Goal: Transaction & Acquisition: Purchase product/service

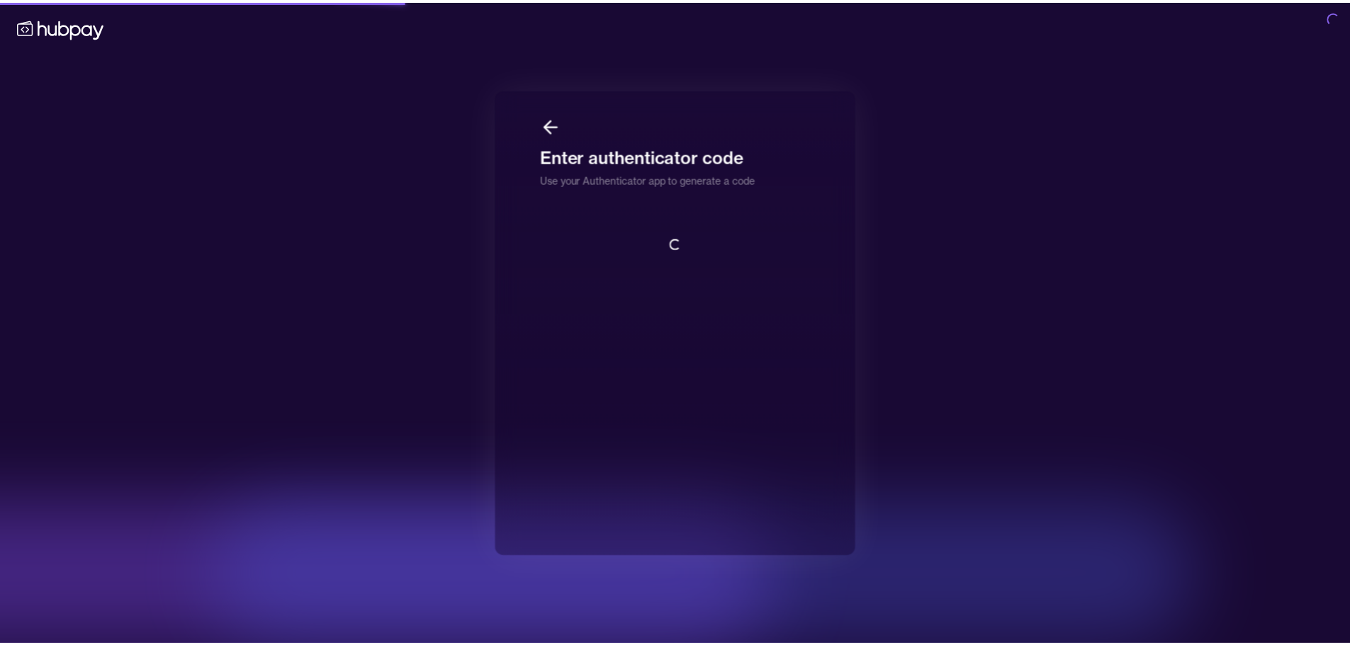
scroll to position [1, 0]
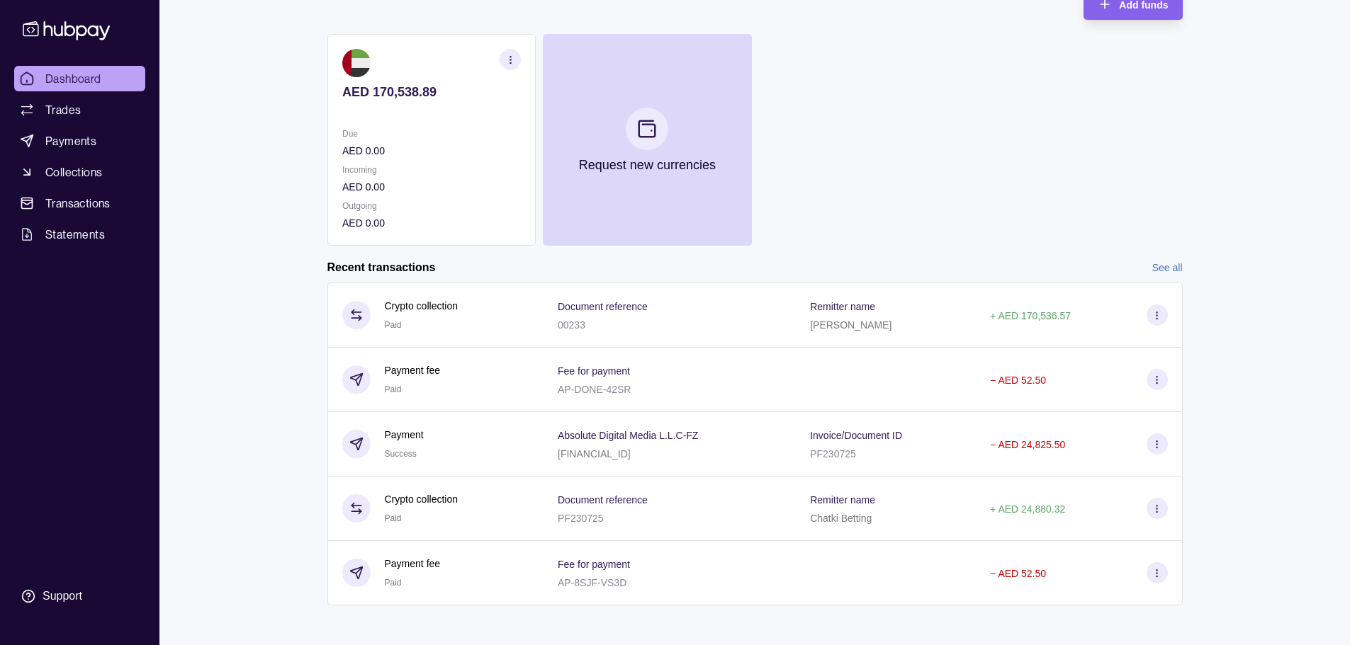
scroll to position [134, 0]
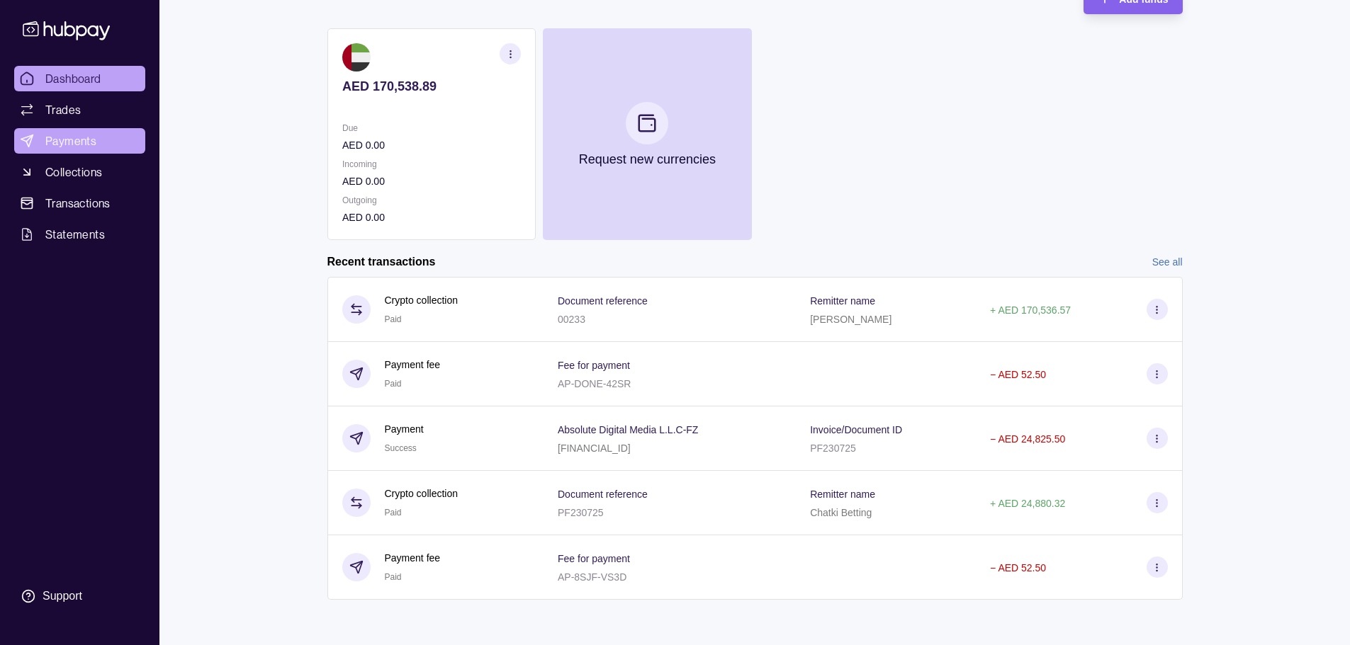
click at [72, 145] on span "Payments" at bounding box center [70, 140] width 51 height 17
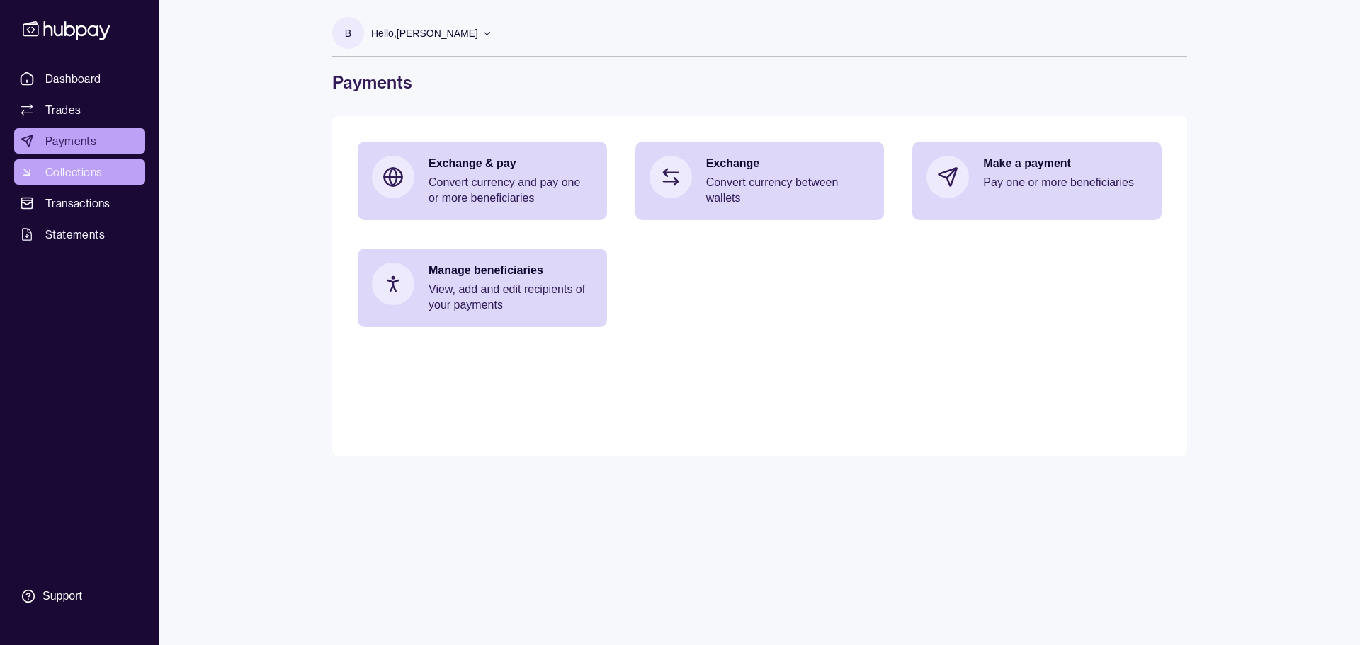
click at [69, 172] on span "Collections" at bounding box center [73, 172] width 57 height 17
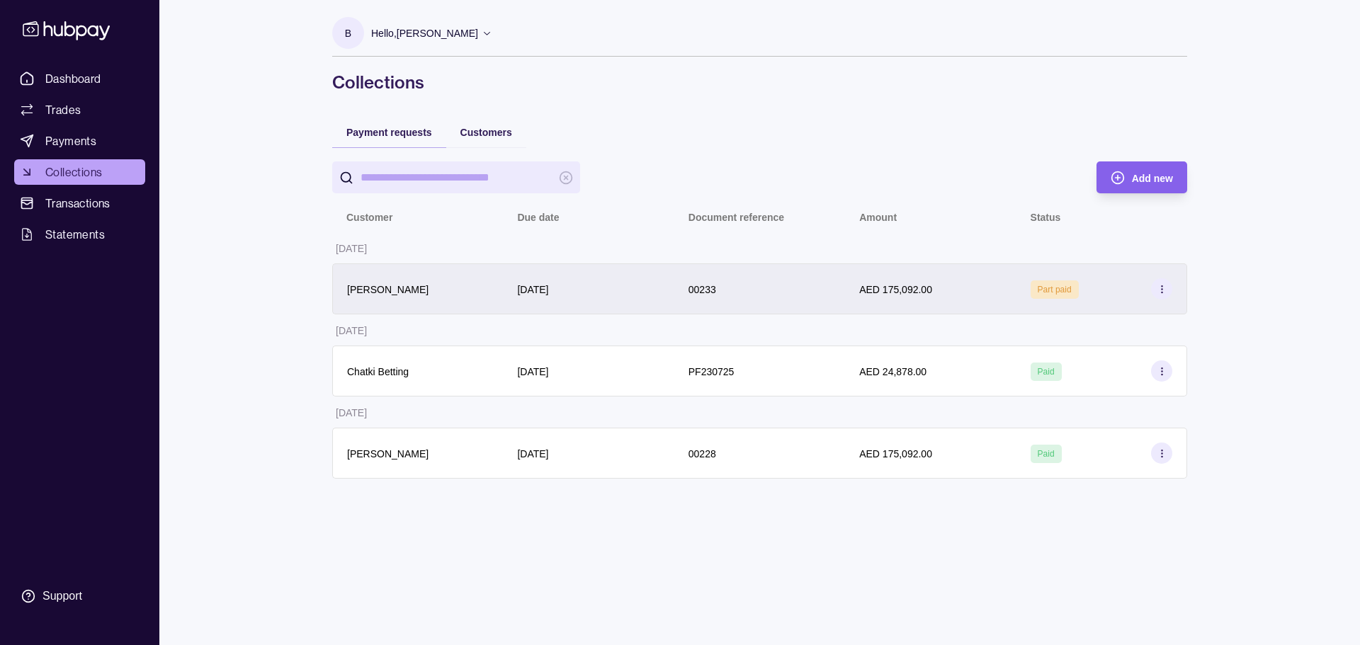
click at [1168, 292] on section at bounding box center [1161, 288] width 21 height 21
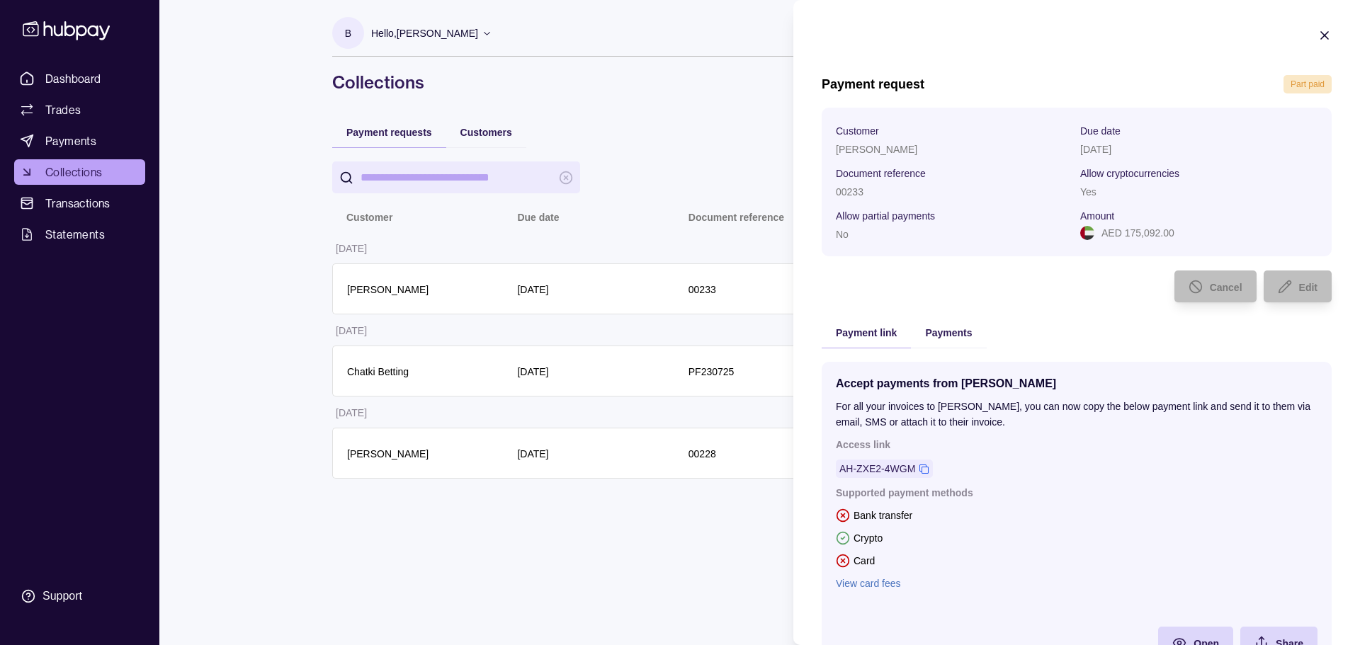
click at [1319, 33] on icon "button" at bounding box center [1325, 35] width 14 height 14
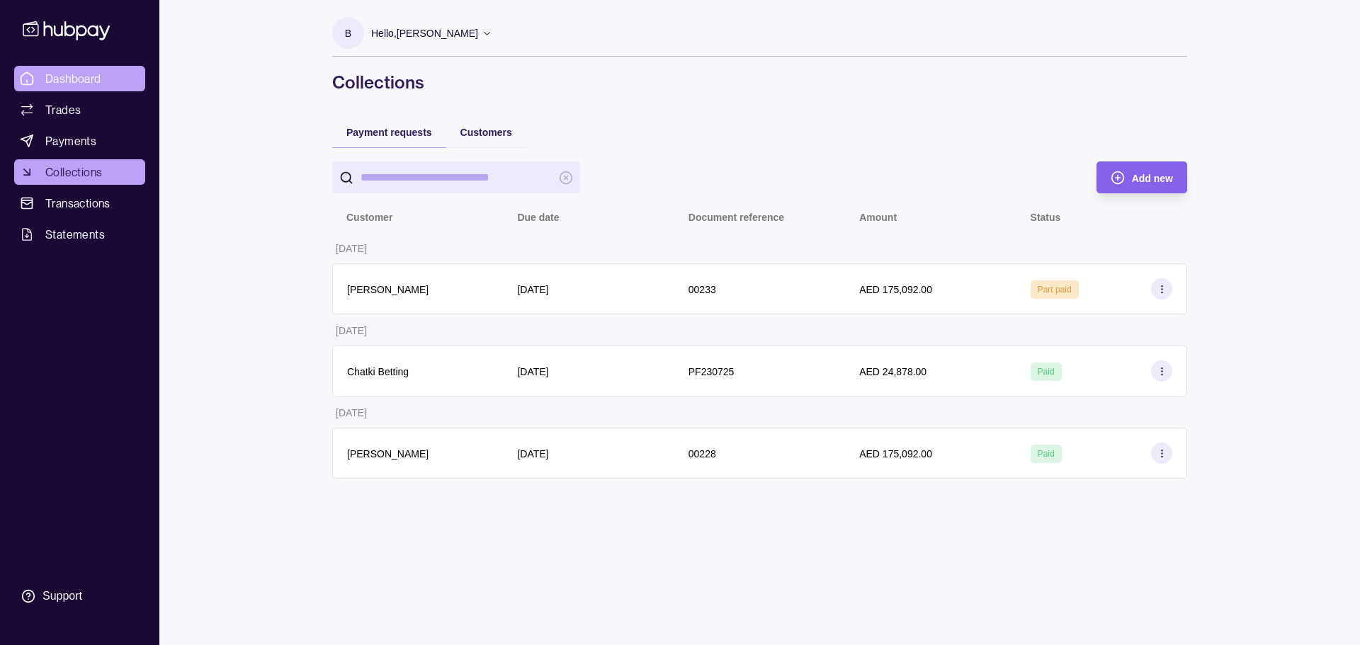
click at [51, 77] on span "Dashboard" at bounding box center [73, 78] width 56 height 17
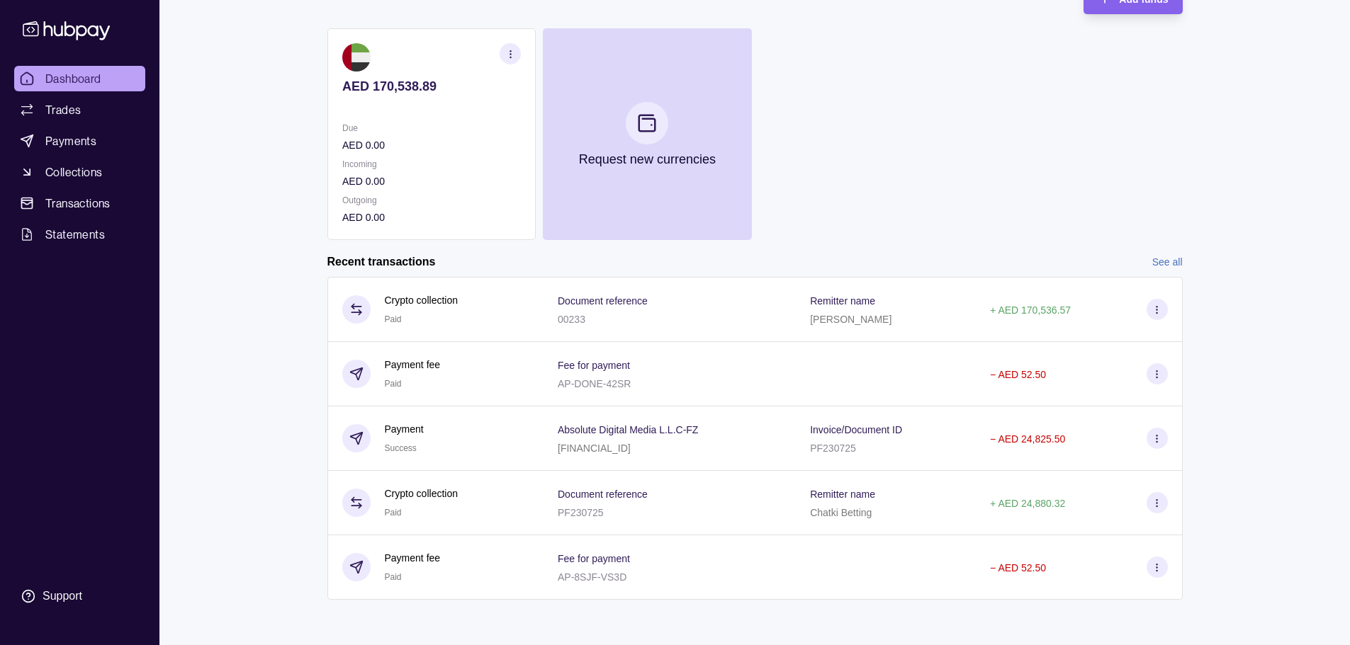
scroll to position [63, 0]
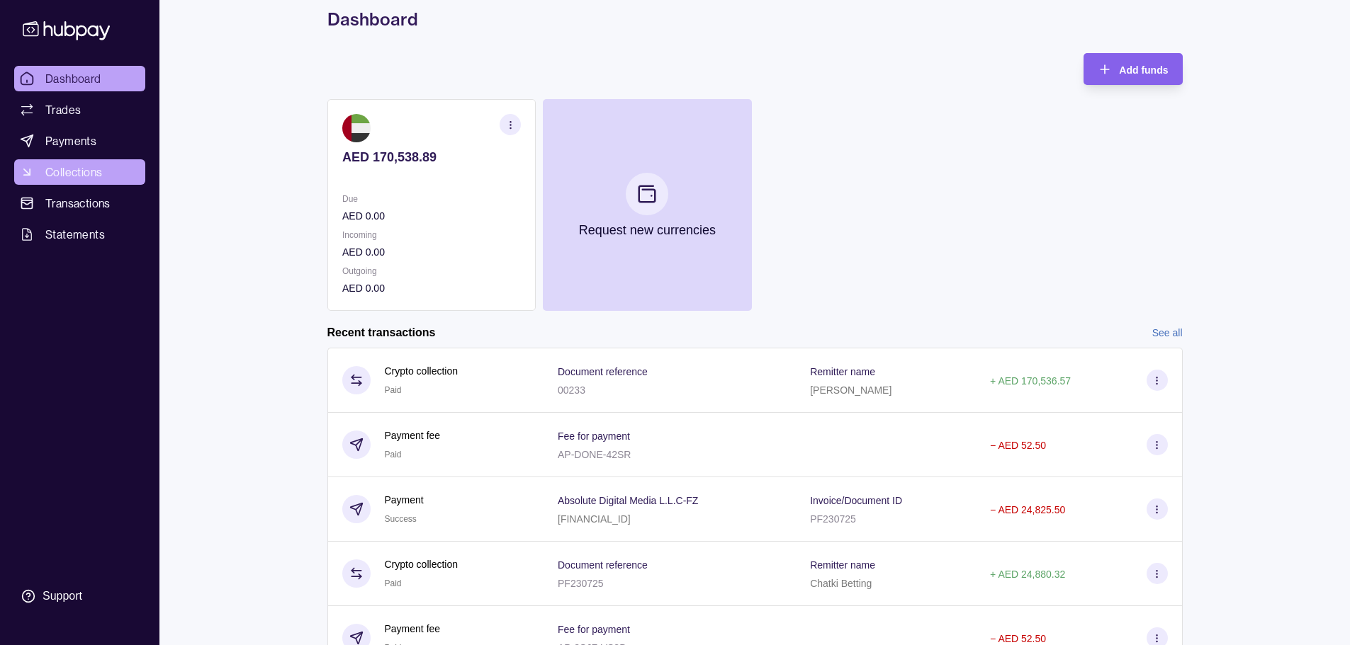
click at [53, 174] on span "Collections" at bounding box center [73, 172] width 57 height 17
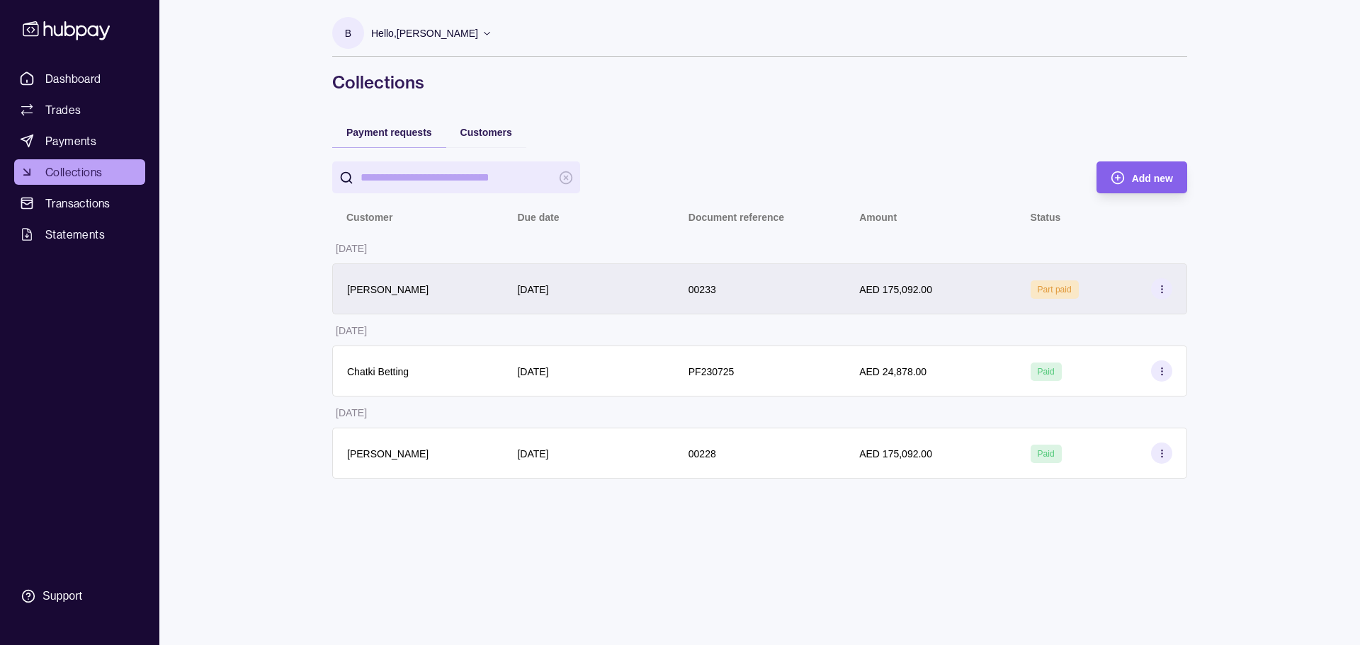
click at [1161, 291] on icon at bounding box center [1162, 289] width 11 height 11
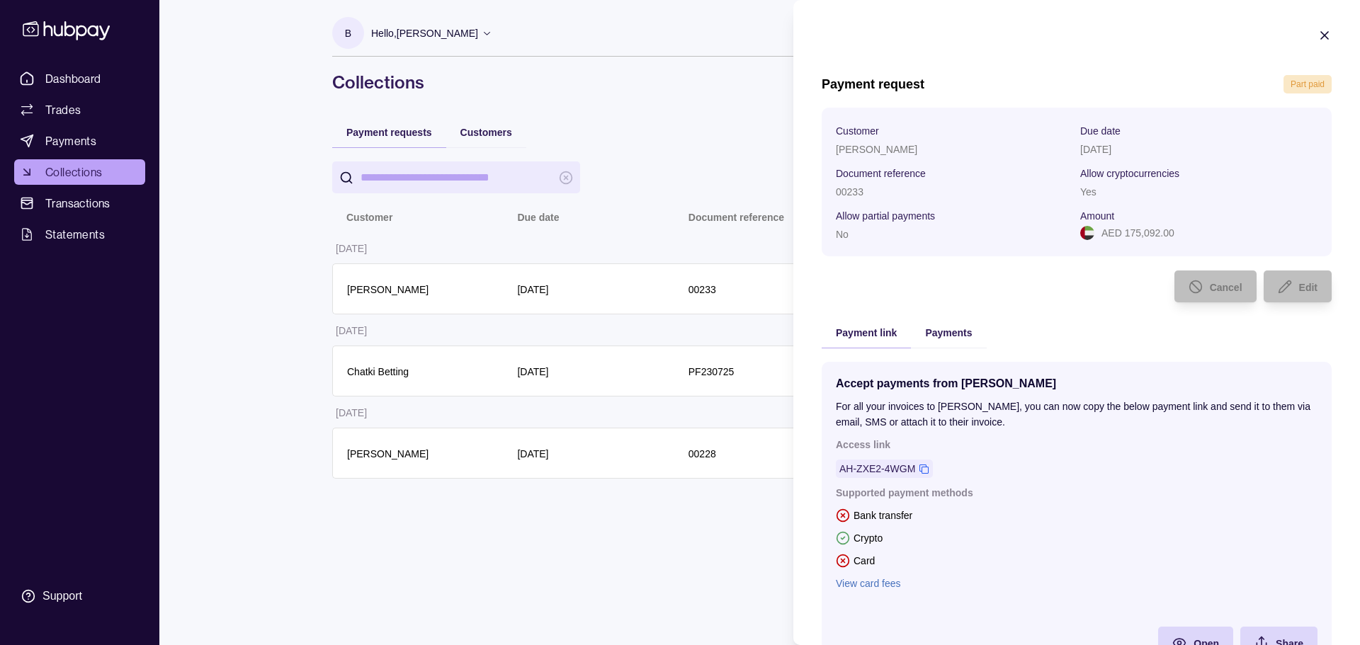
click at [1321, 33] on icon "button" at bounding box center [1324, 35] width 7 height 7
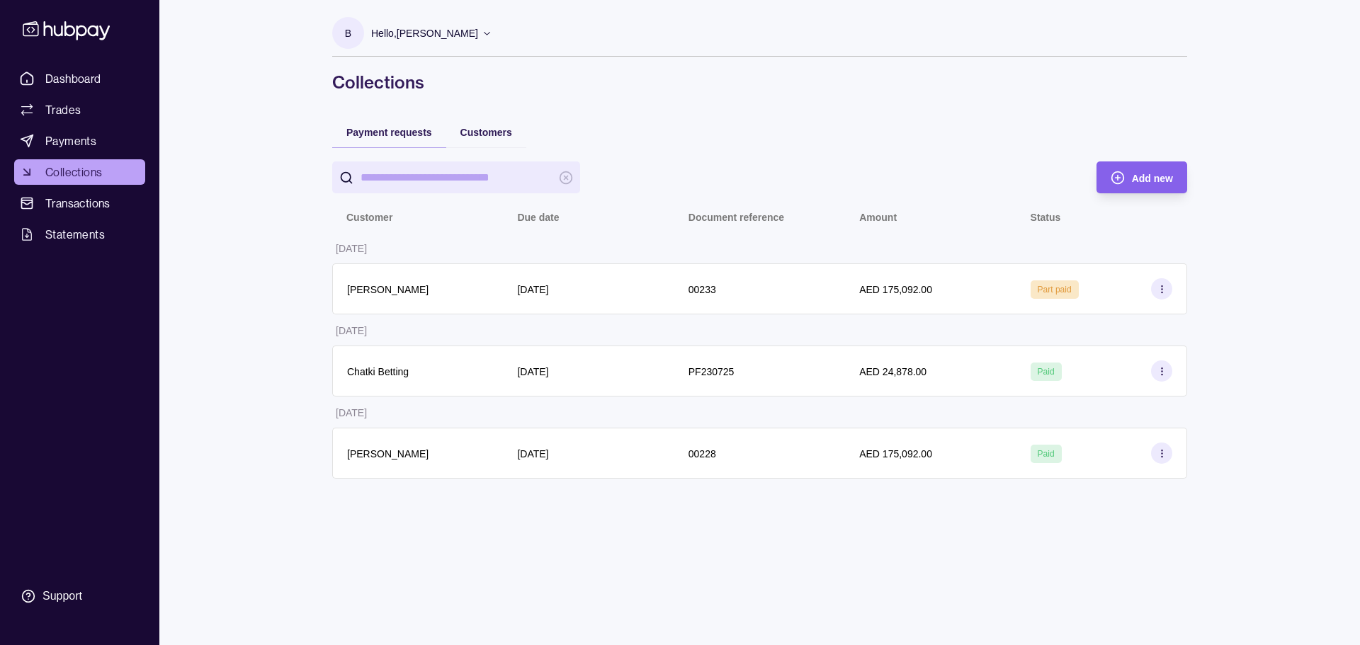
click at [295, 422] on div "Dashboard Trades Payments Collections Transactions Statements Support B Hello, …" at bounding box center [680, 322] width 1360 height 645
click at [81, 83] on span "Dashboard" at bounding box center [73, 78] width 56 height 17
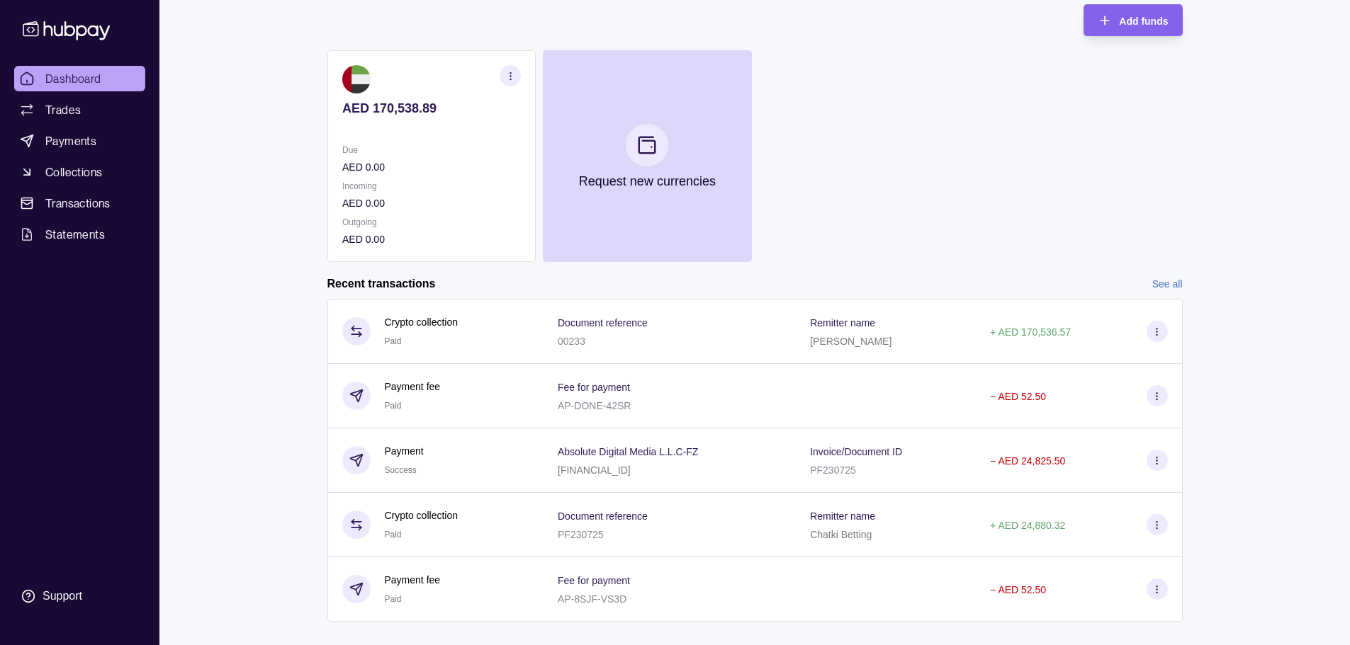
scroll to position [134, 0]
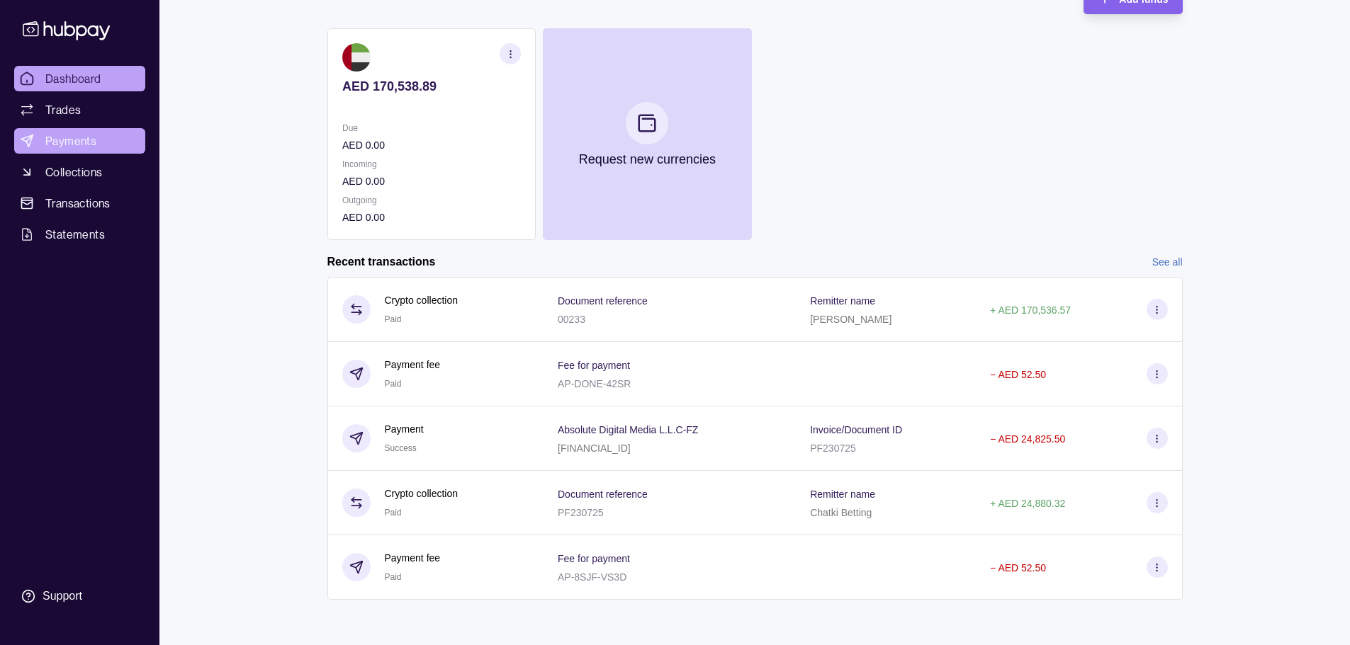
click at [84, 132] on span "Payments" at bounding box center [70, 140] width 51 height 17
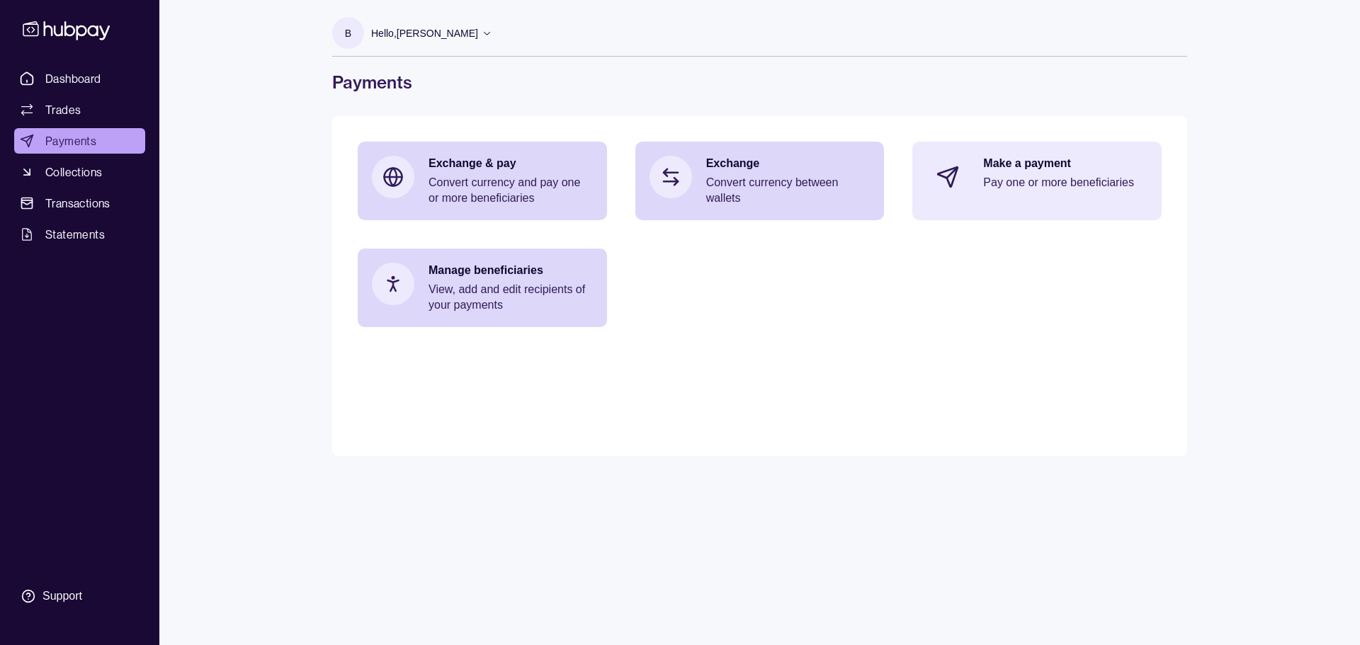
click at [1023, 177] on p "Pay one or more beneficiaries" at bounding box center [1065, 183] width 164 height 16
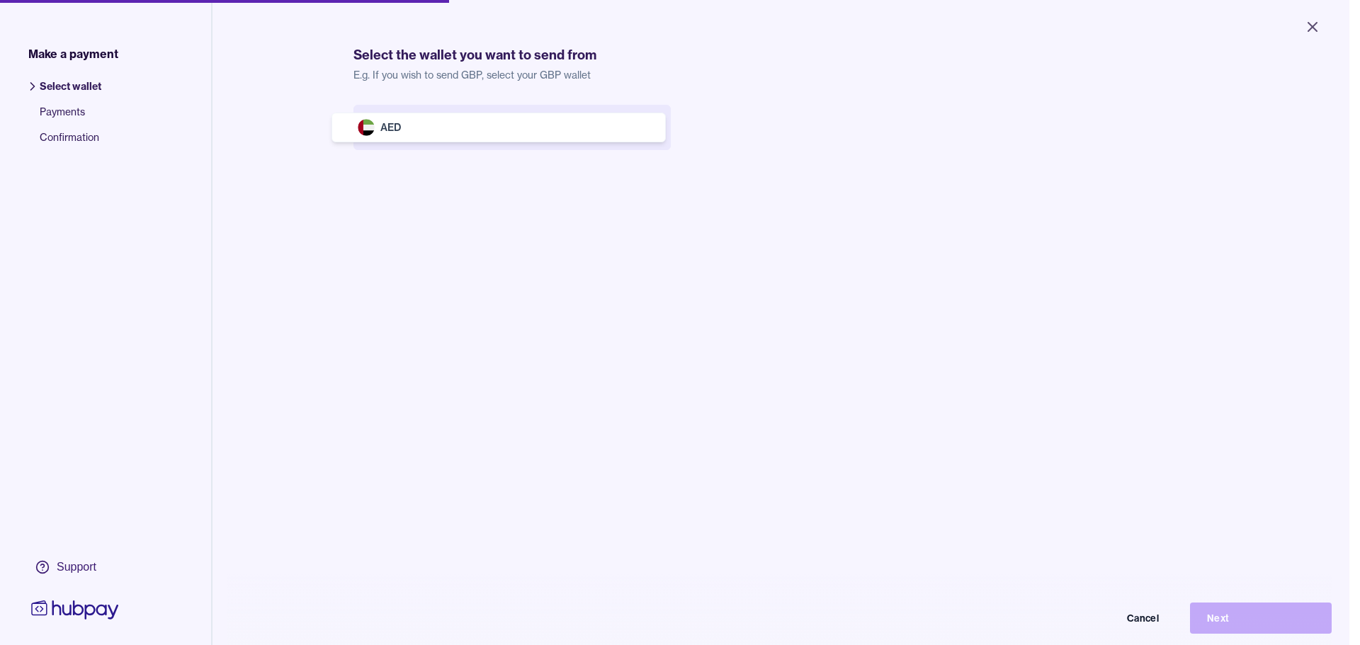
click at [431, 116] on body "Close Make a payment Select wallet Payments Confirmation Support Select the wal…" at bounding box center [675, 322] width 1350 height 645
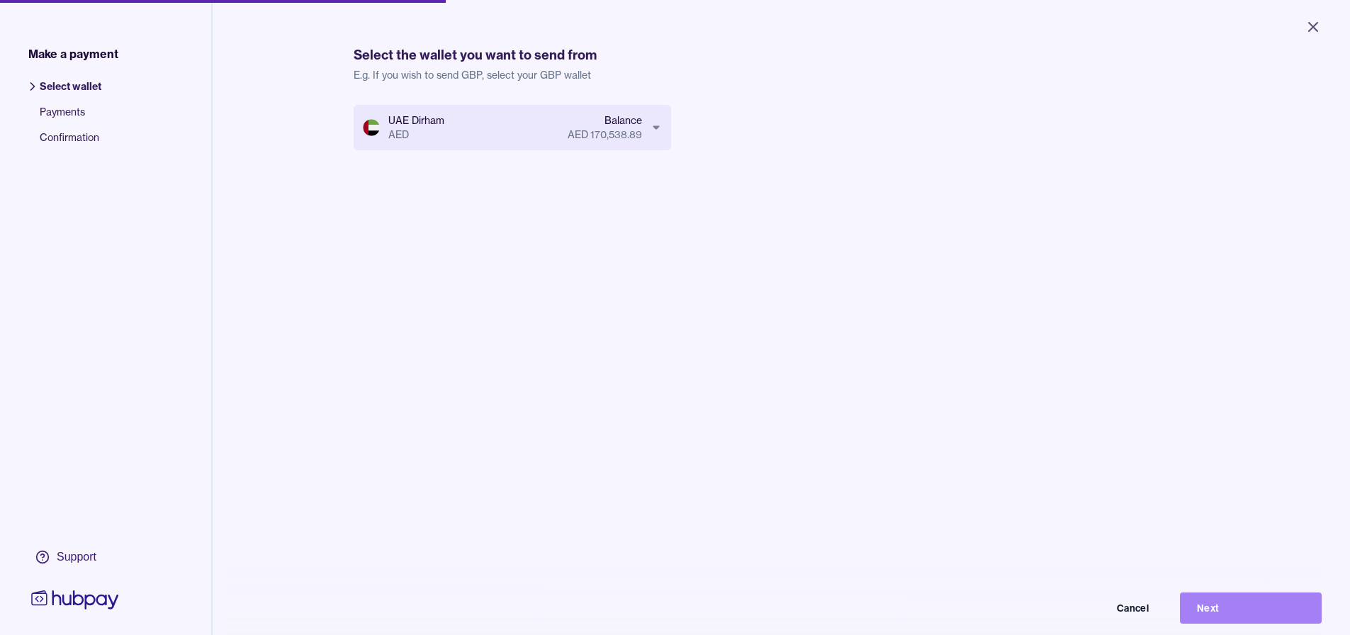
click at [1238, 620] on button "Next" at bounding box center [1251, 607] width 142 height 31
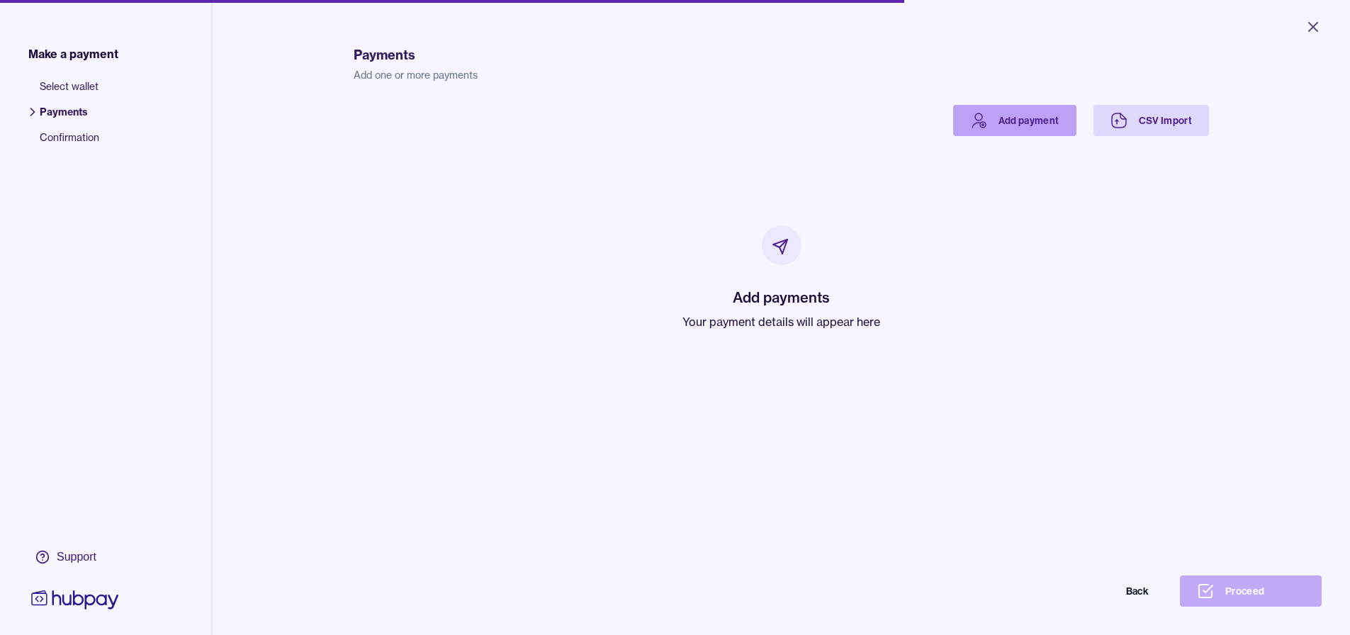
click at [1044, 115] on link "Add payment" at bounding box center [1014, 120] width 123 height 31
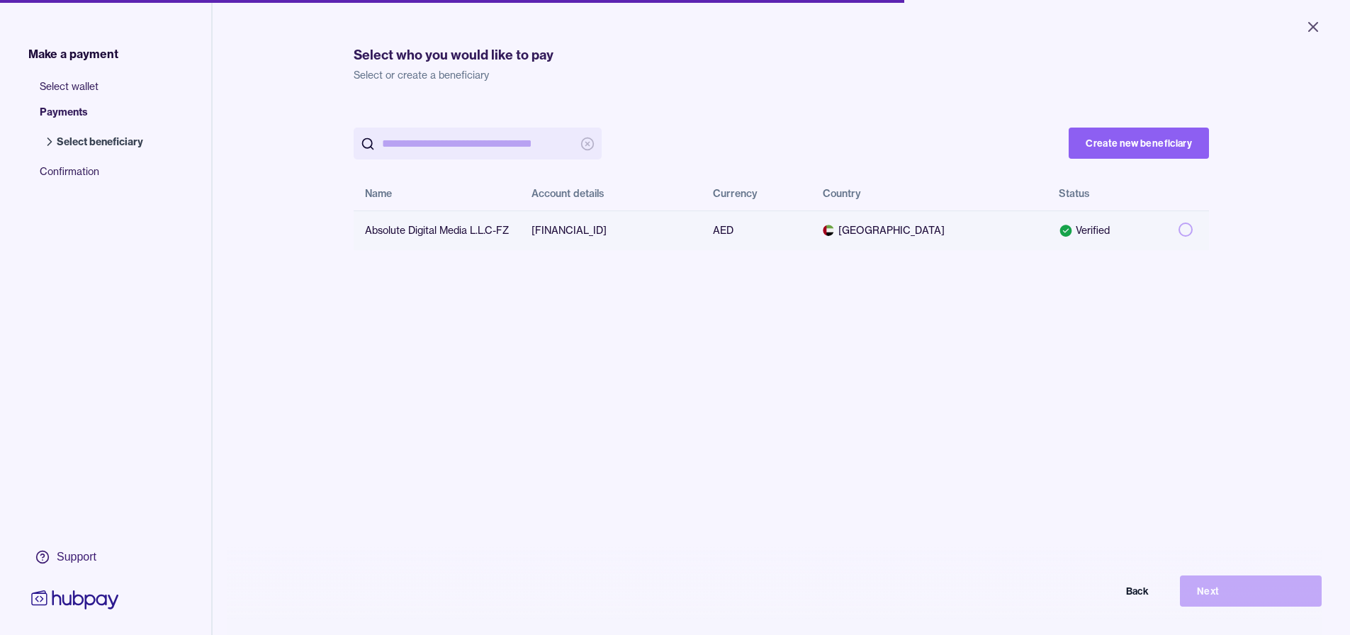
click at [384, 228] on div "Absolute Digital Media L.L.C-FZ" at bounding box center [437, 230] width 144 height 14
click at [1243, 602] on button "Next" at bounding box center [1251, 590] width 142 height 31
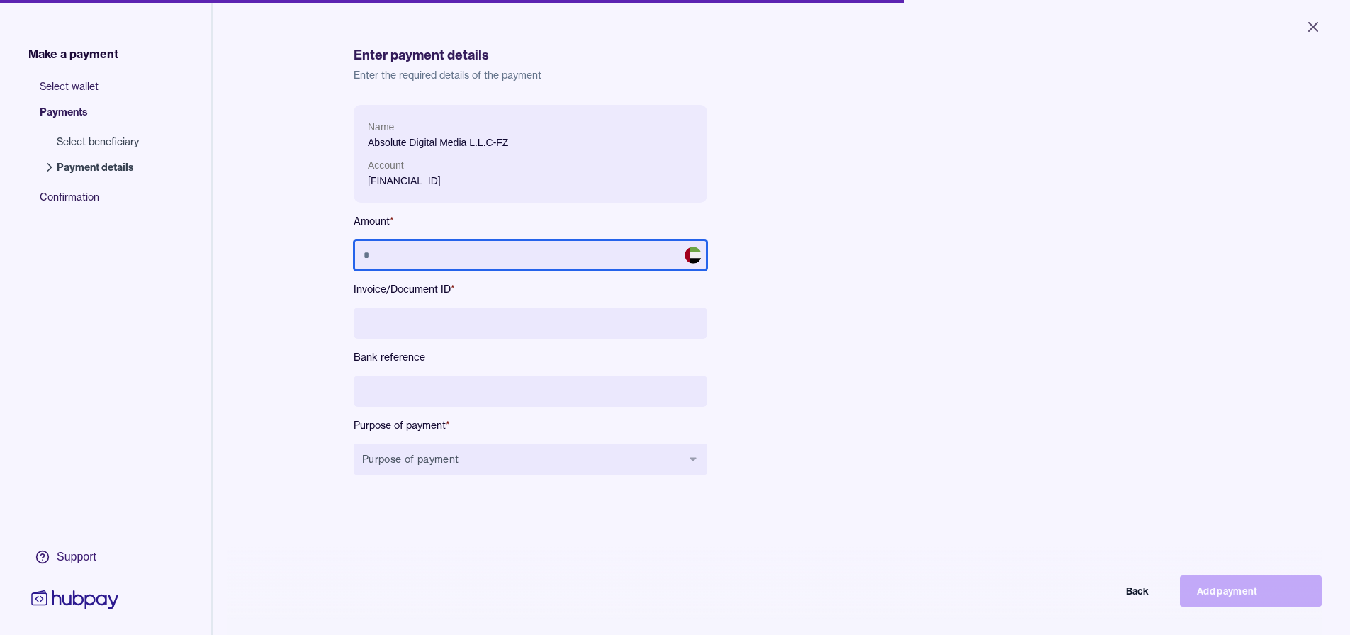
click at [413, 256] on input "text" at bounding box center [531, 254] width 354 height 31
type input "**********"
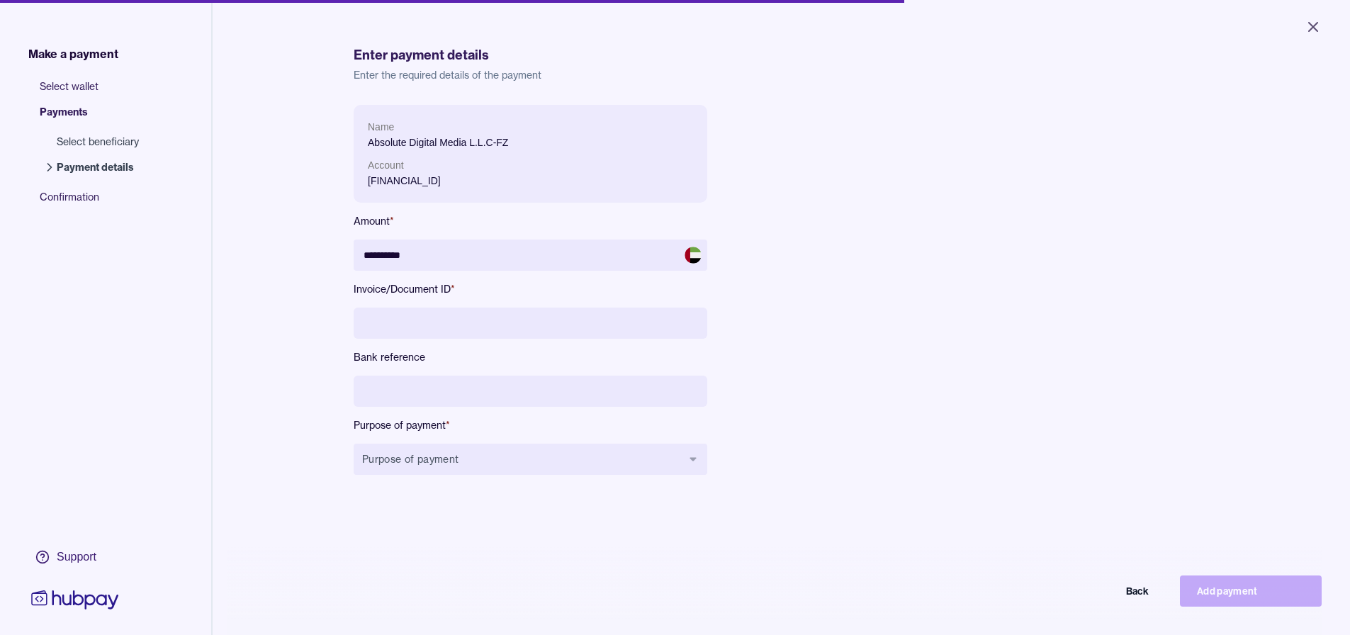
click at [864, 307] on div "**********" at bounding box center [671, 301] width 635 height 393
click at [478, 325] on input at bounding box center [531, 322] width 354 height 31
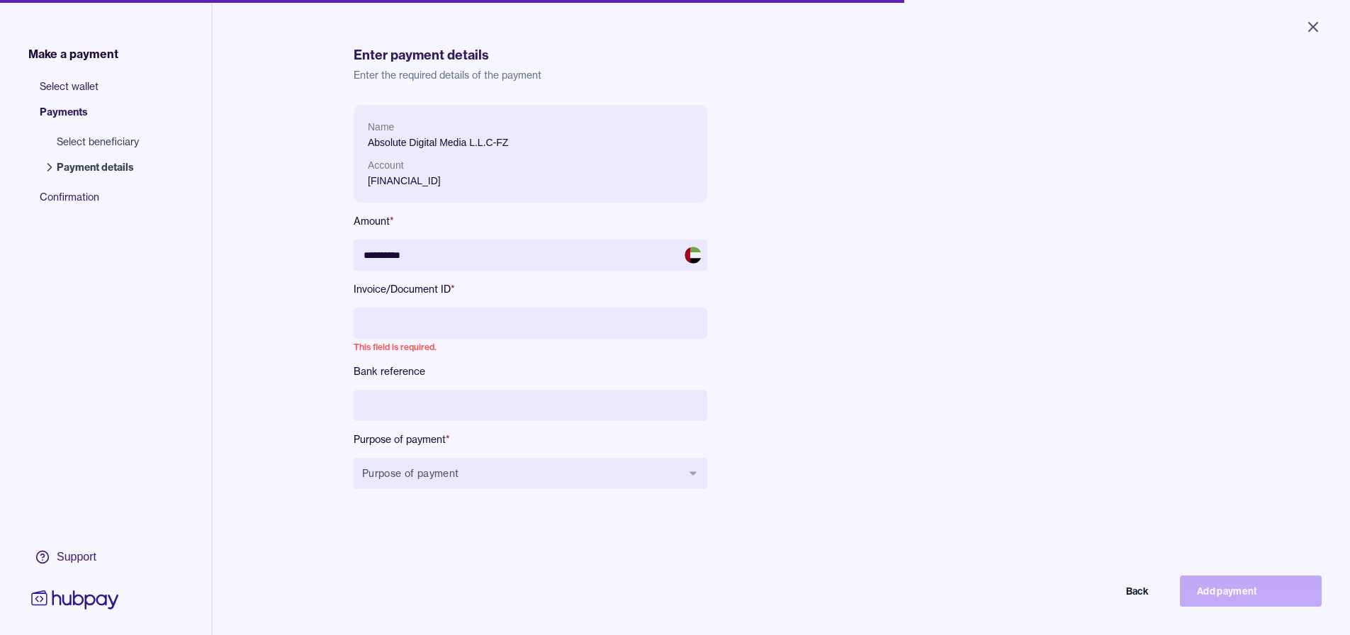
click at [457, 324] on input at bounding box center [531, 322] width 354 height 31
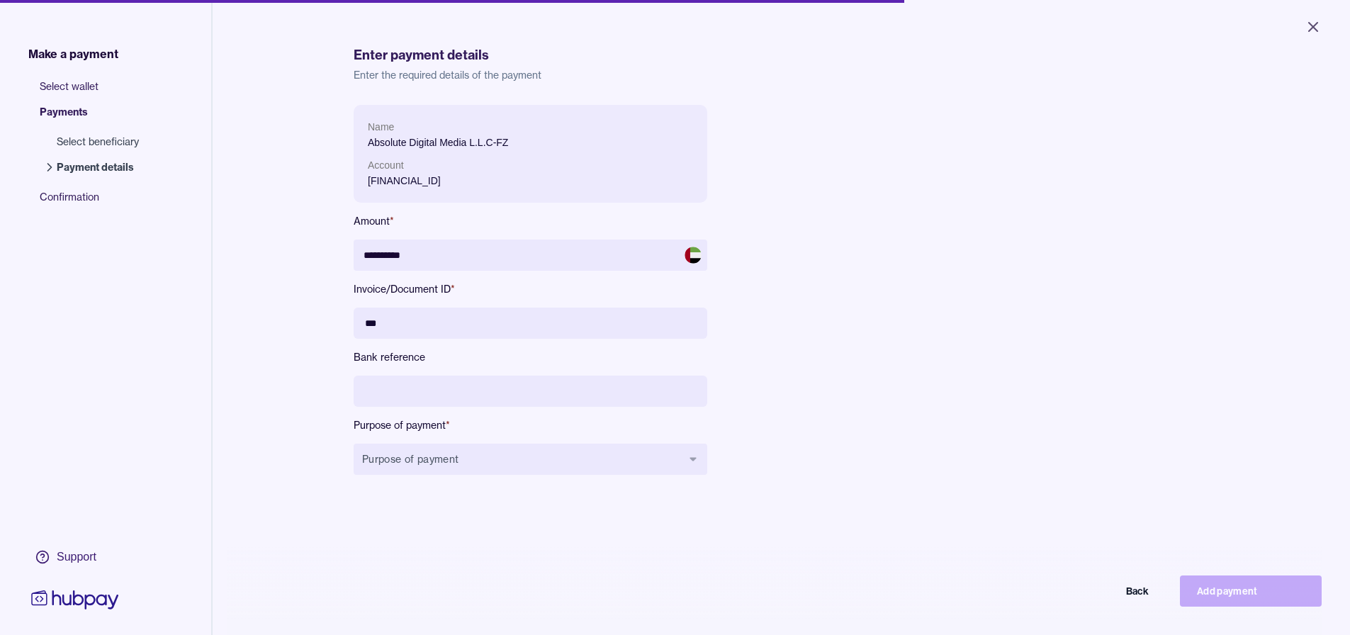
type input "***"
click at [483, 390] on input at bounding box center [531, 391] width 354 height 31
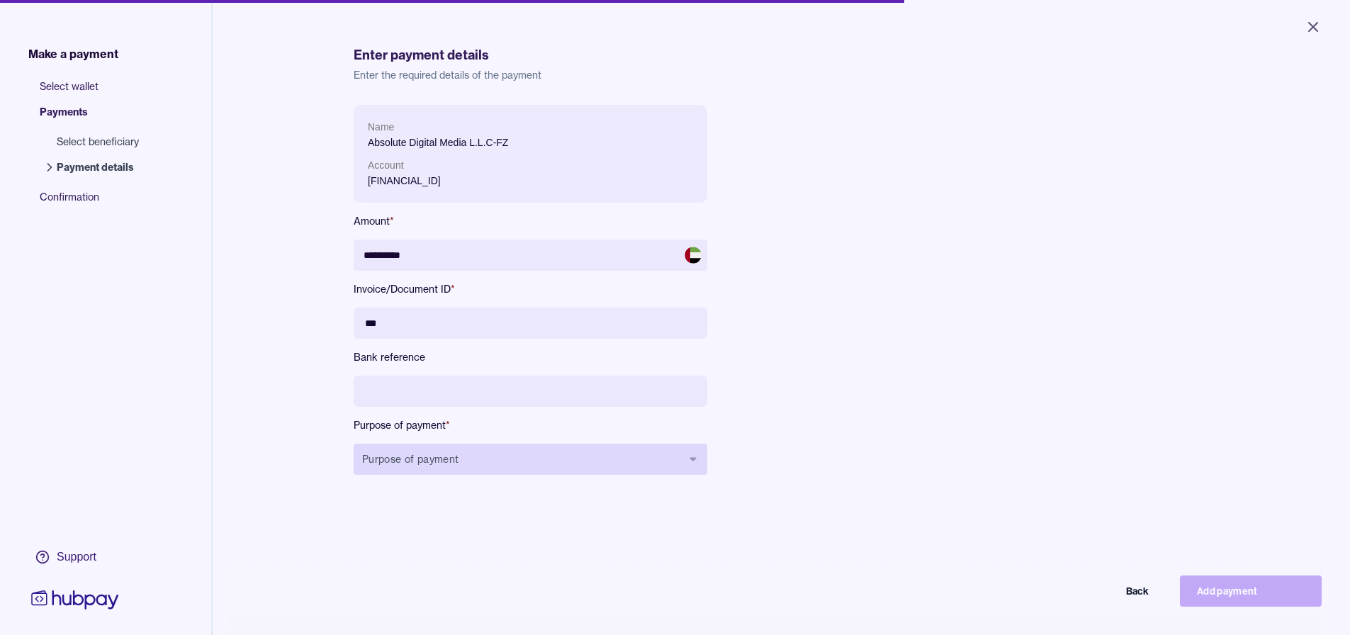
click at [489, 458] on button "Purpose of payment" at bounding box center [531, 459] width 354 height 31
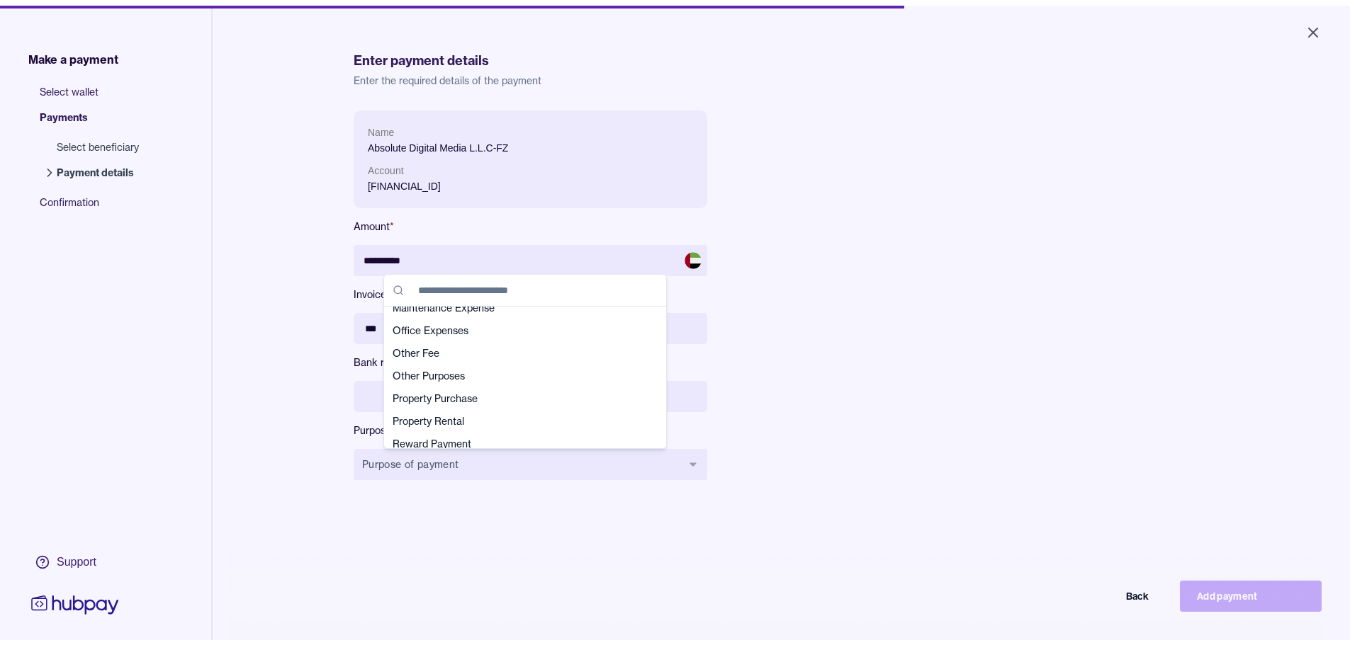
scroll to position [283, 0]
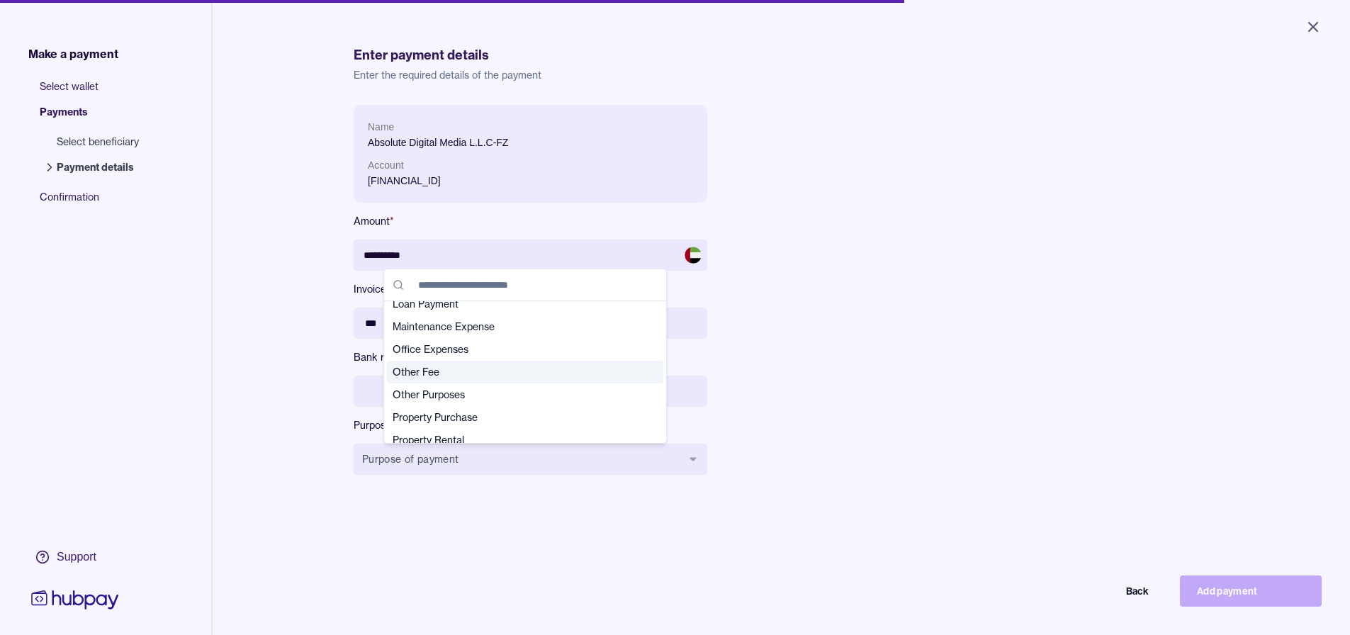
click at [435, 375] on span "Other Fee" at bounding box center [517, 372] width 248 height 14
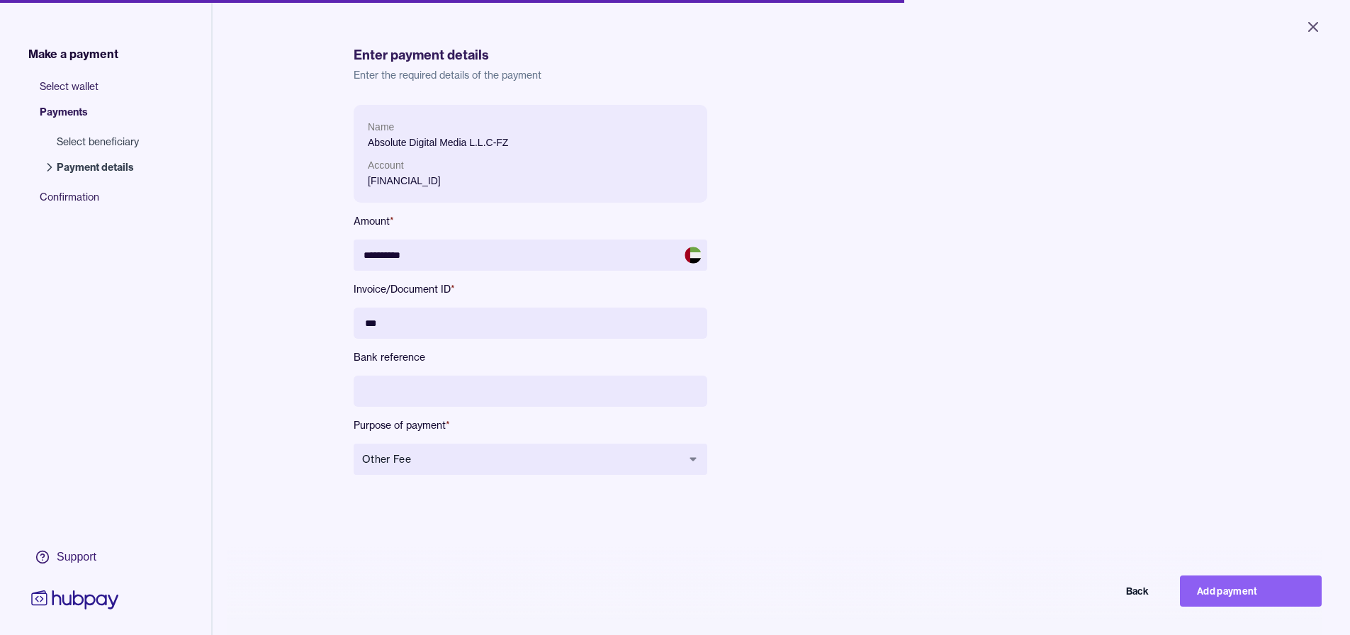
click at [275, 390] on div "**********" at bounding box center [675, 378] width 1350 height 757
click at [1246, 602] on button "Add payment" at bounding box center [1251, 590] width 142 height 31
type input "*********"
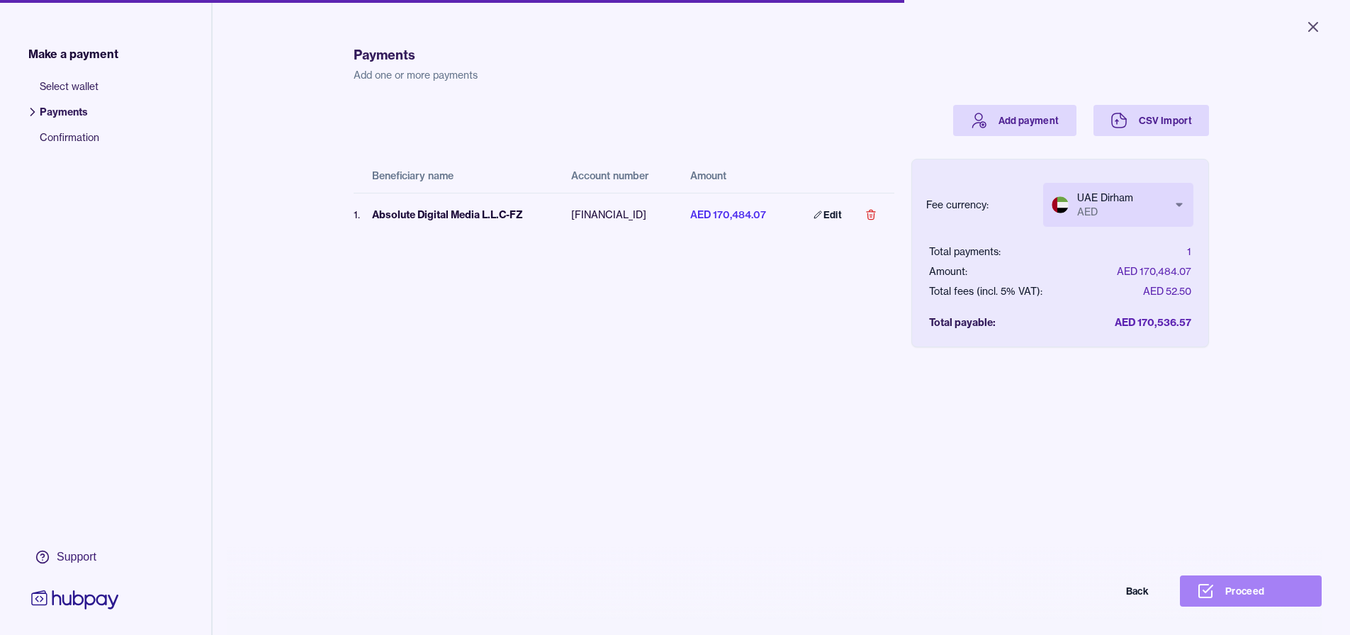
click at [1212, 596] on icon at bounding box center [1205, 591] width 13 height 13
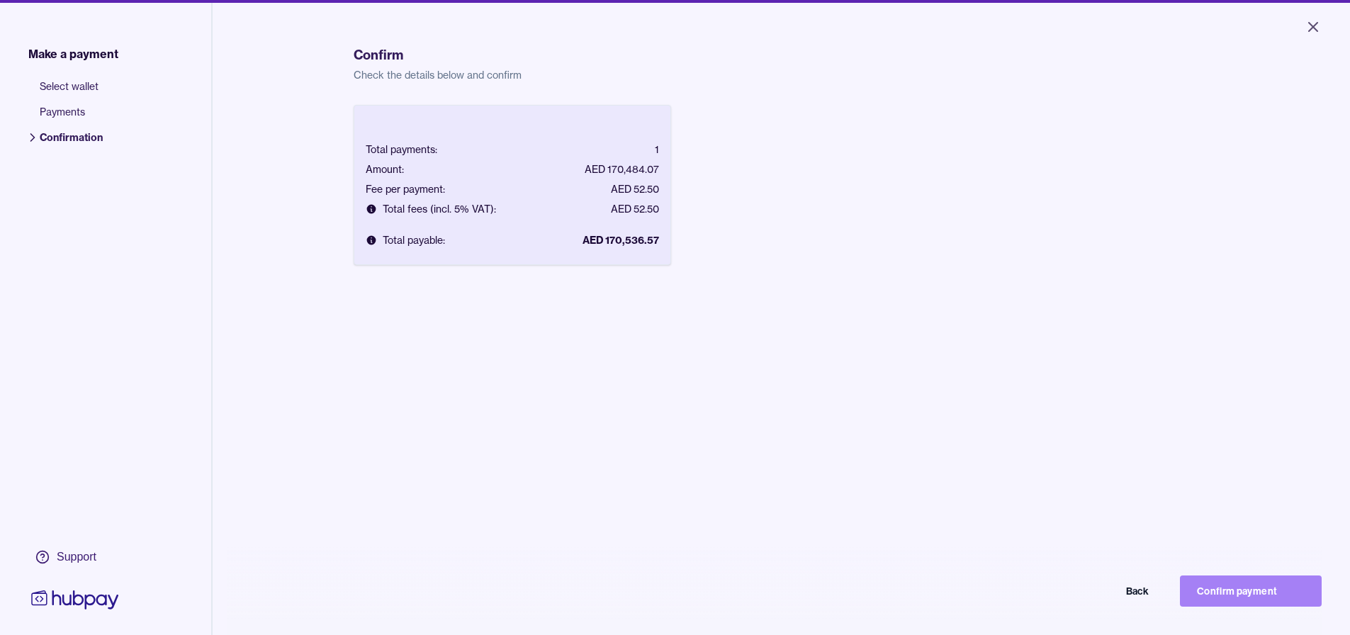
click at [1210, 599] on button "Confirm payment" at bounding box center [1251, 590] width 142 height 31
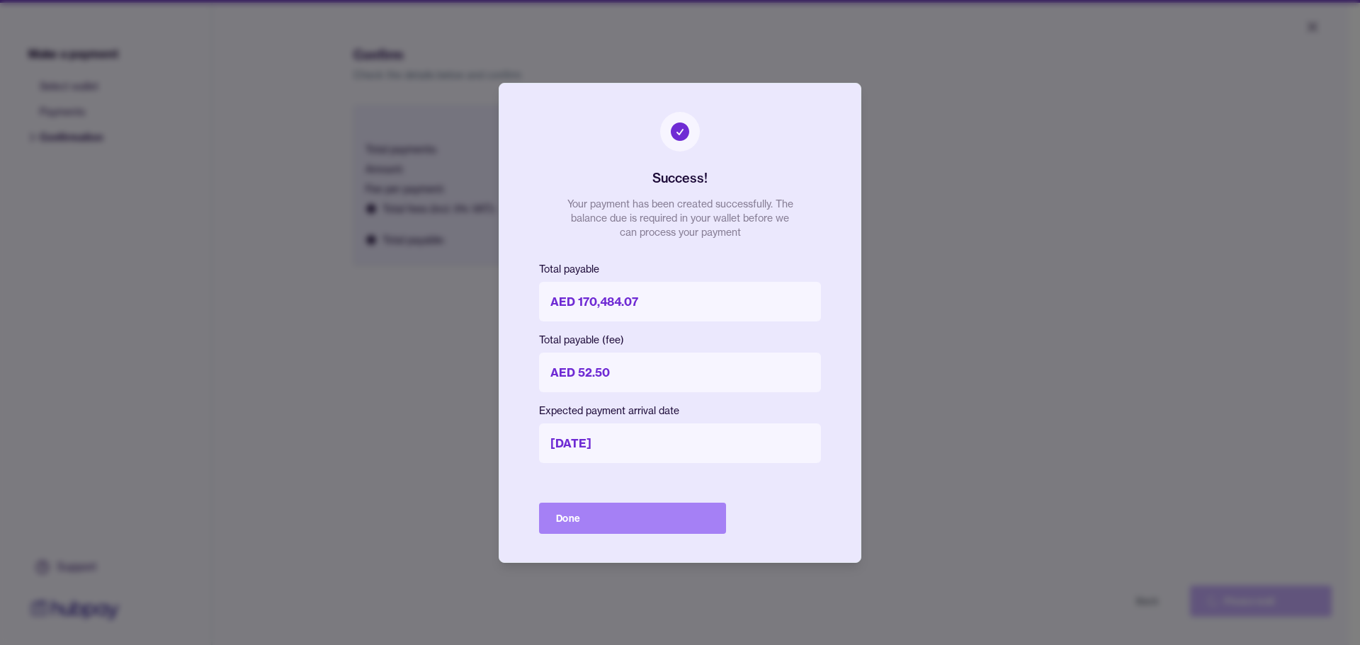
click at [630, 520] on button "Done" at bounding box center [632, 518] width 187 height 31
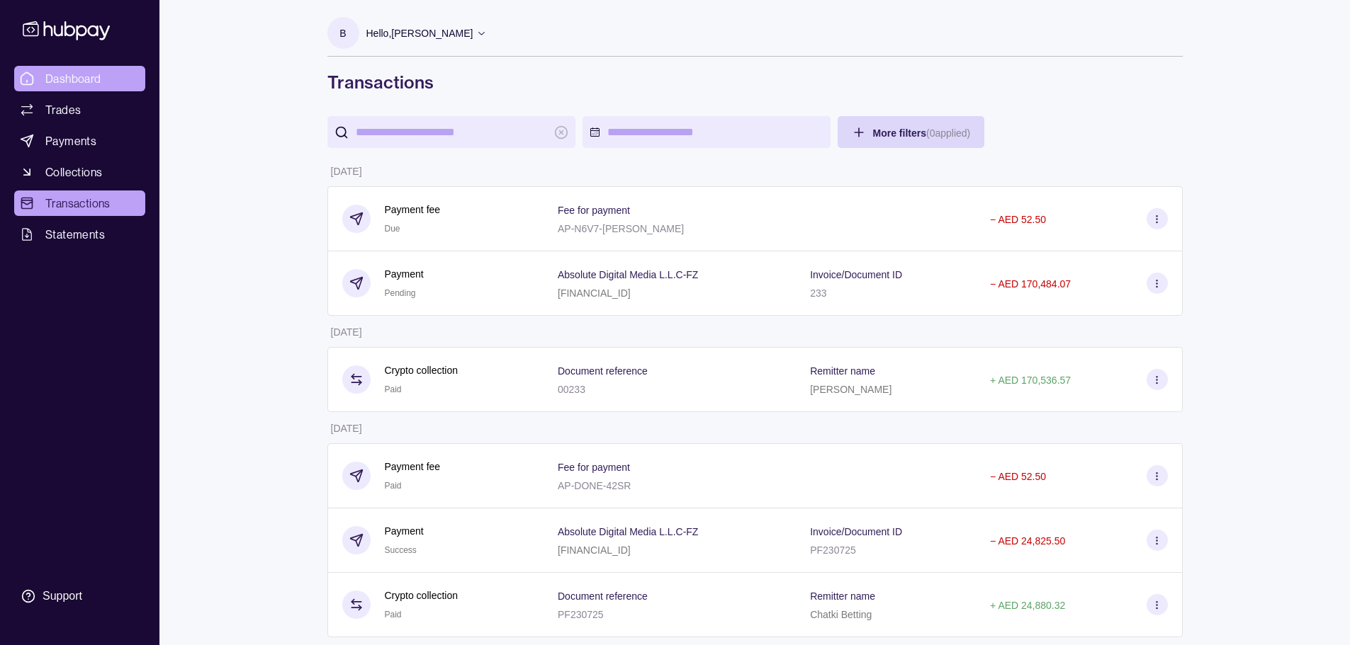
click at [68, 80] on span "Dashboard" at bounding box center [73, 78] width 56 height 17
